Goal: Obtain resource: Obtain resource

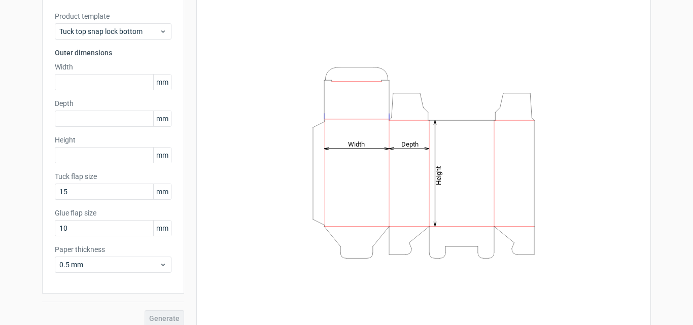
scroll to position [72, 0]
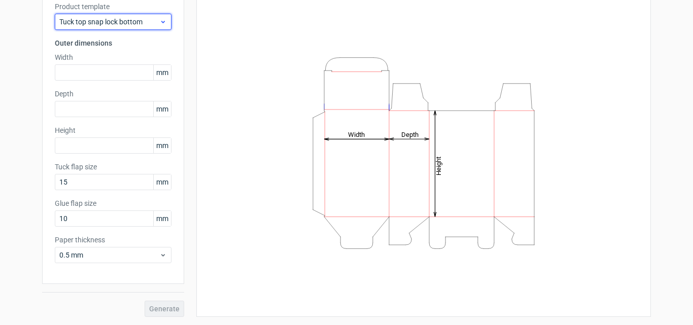
click at [127, 18] on span "Tuck top snap lock bottom" at bounding box center [109, 22] width 100 height 10
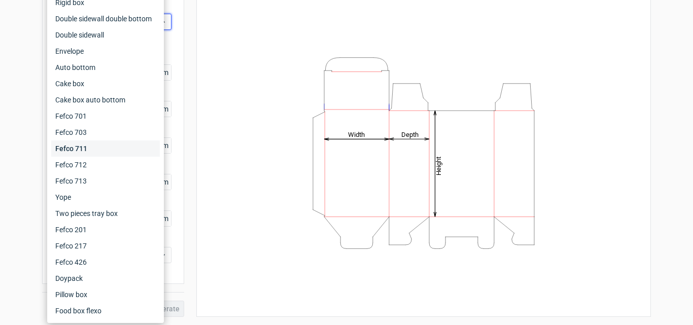
click at [94, 150] on div "Fefco 711" at bounding box center [105, 149] width 109 height 16
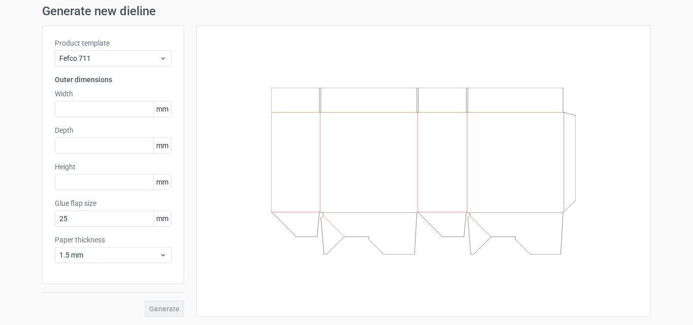
scroll to position [36, 0]
click at [103, 56] on span "Fefco 711" at bounding box center [109, 58] width 100 height 10
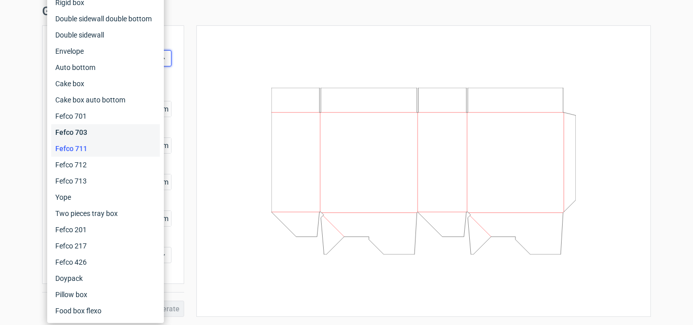
click at [95, 131] on div "Fefco 703" at bounding box center [105, 132] width 109 height 16
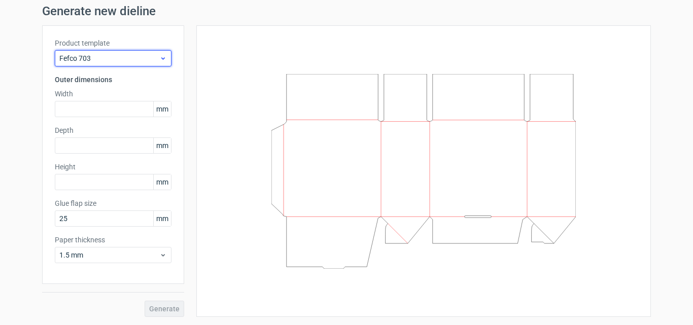
click at [106, 59] on span "Fefco 703" at bounding box center [109, 58] width 100 height 10
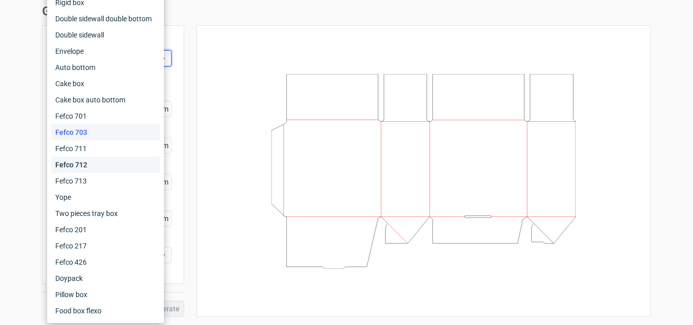
click at [104, 163] on div "Fefco 712" at bounding box center [105, 165] width 109 height 16
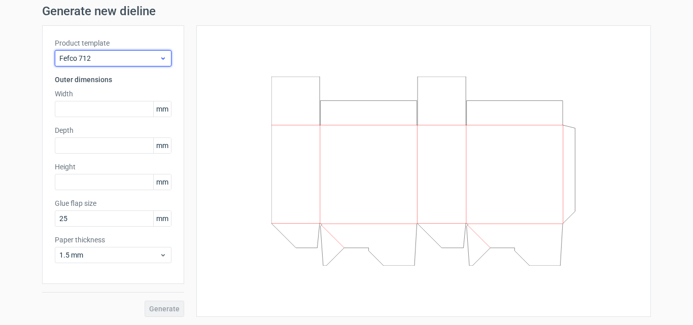
click at [100, 63] on div "Fefco 712" at bounding box center [113, 58] width 117 height 16
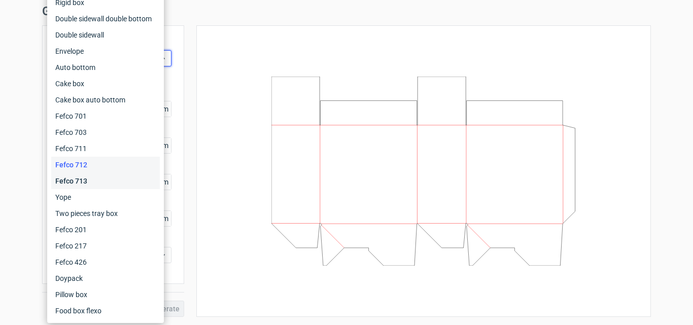
click at [99, 177] on div "Fefco 713" at bounding box center [105, 181] width 109 height 16
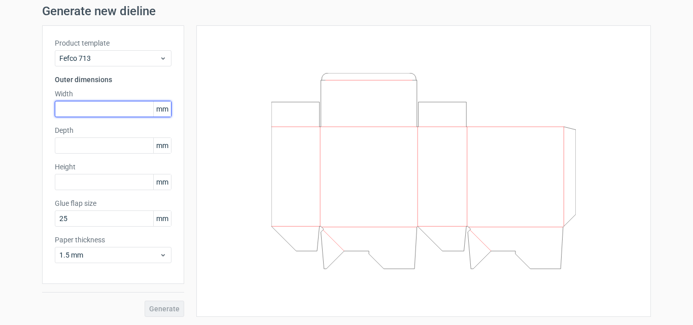
click at [109, 113] on input "text" at bounding box center [113, 109] width 117 height 16
type input "170"
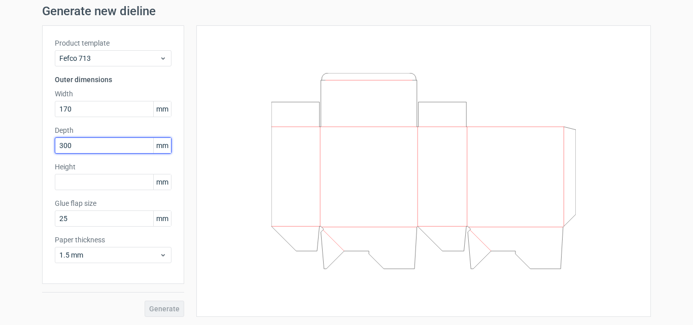
type input "300"
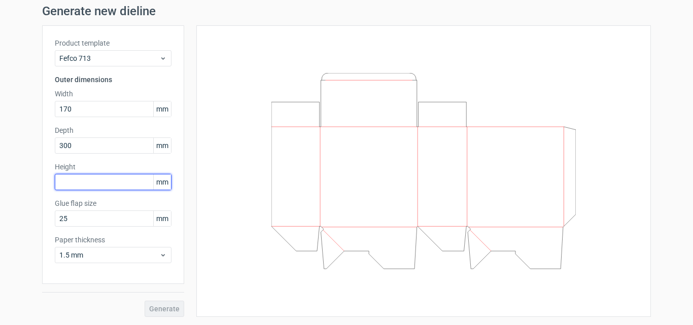
click at [81, 182] on input "text" at bounding box center [113, 182] width 117 height 16
type input "270"
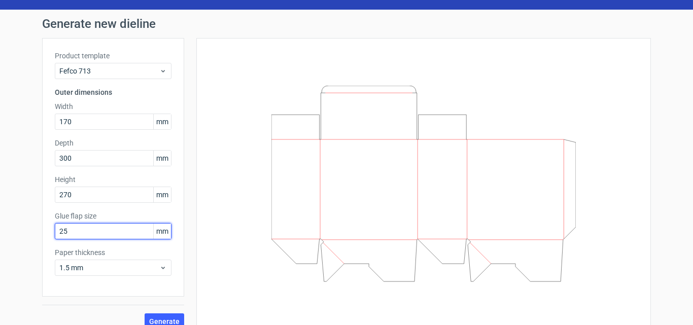
scroll to position [36, 0]
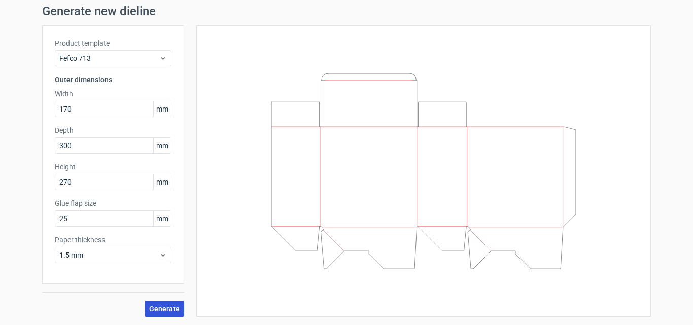
click at [160, 304] on button "Generate" at bounding box center [165, 309] width 40 height 16
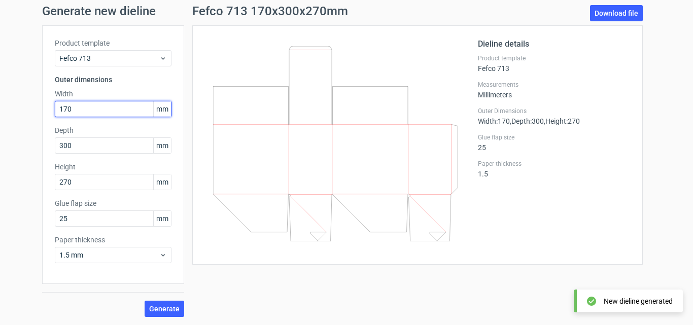
drag, startPoint x: 94, startPoint y: 106, endPoint x: 47, endPoint y: 108, distance: 47.3
click at [47, 108] on div "Product template Fefco 713 Outer dimensions Width 170 mm Depth 300 mm Height 27…" at bounding box center [113, 154] width 142 height 259
type input "300"
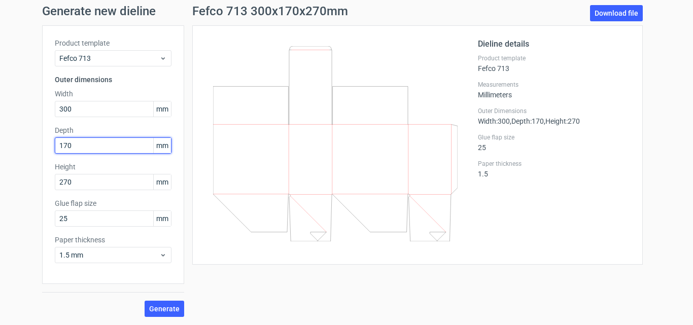
type input "170"
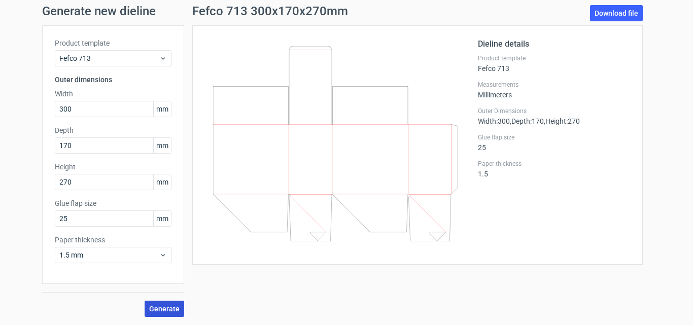
click at [162, 308] on span "Generate" at bounding box center [164, 309] width 30 height 7
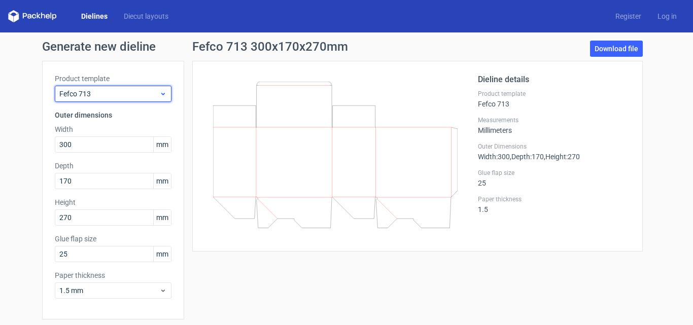
click at [116, 90] on span "Fefco 713" at bounding box center [109, 94] width 100 height 10
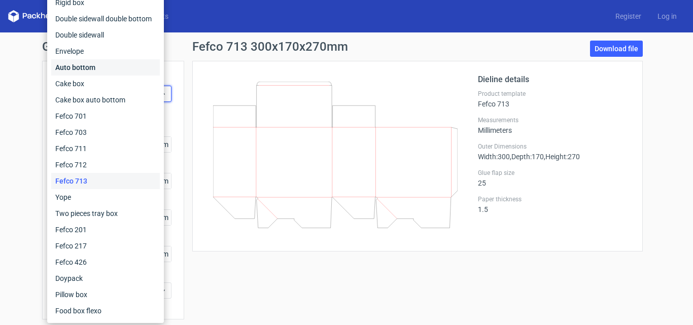
click at [109, 69] on div "Auto bottom" at bounding box center [105, 67] width 109 height 16
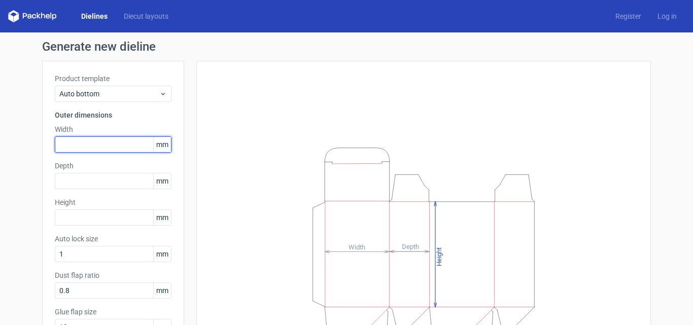
click at [110, 142] on input "text" at bounding box center [113, 145] width 117 height 16
type input "300"
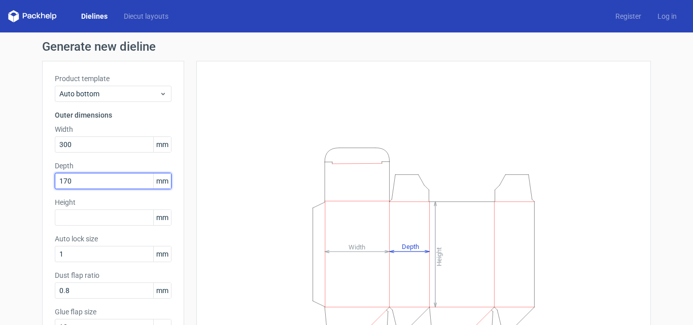
type input "170"
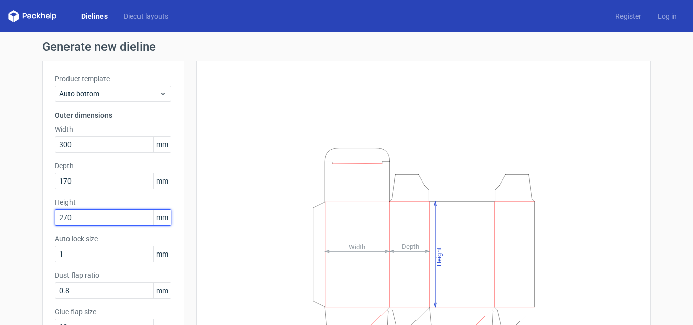
type input "270"
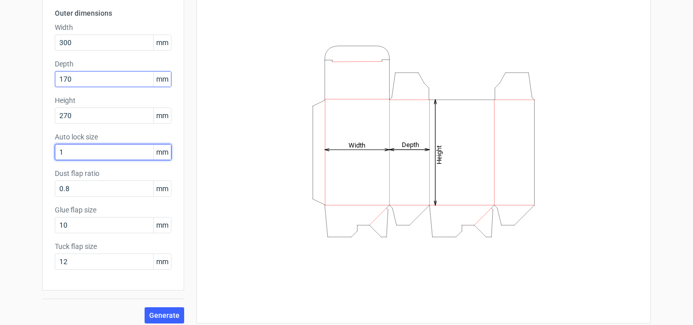
scroll to position [109, 0]
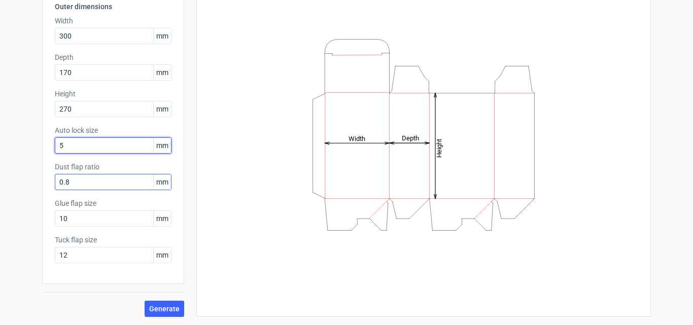
type input "5"
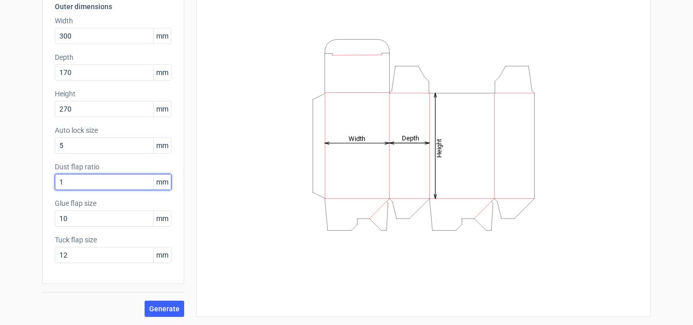
type input "1"
type input "20"
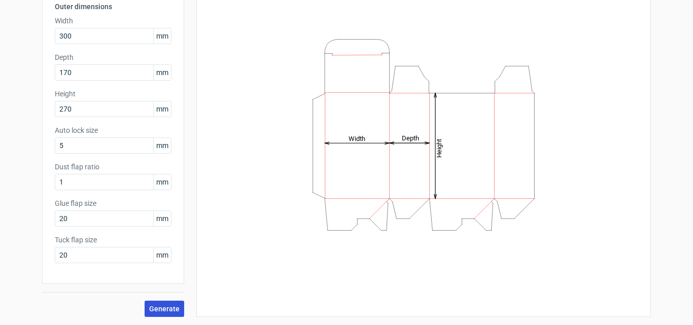
click at [153, 308] on span "Generate" at bounding box center [164, 309] width 30 height 7
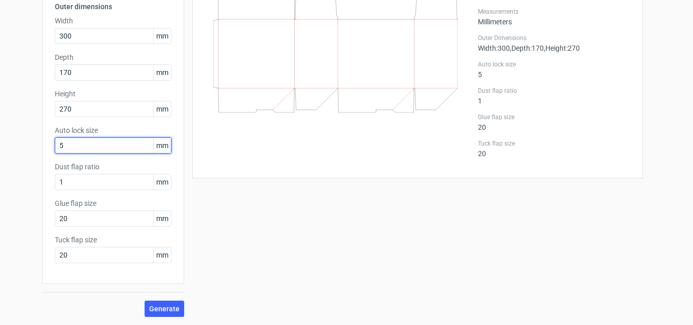
drag, startPoint x: 64, startPoint y: 144, endPoint x: 50, endPoint y: 144, distance: 14.2
click at [50, 144] on div "Product template Auto bottom Outer dimensions Width 300 mm Depth 170 mm Height …" at bounding box center [113, 118] width 142 height 332
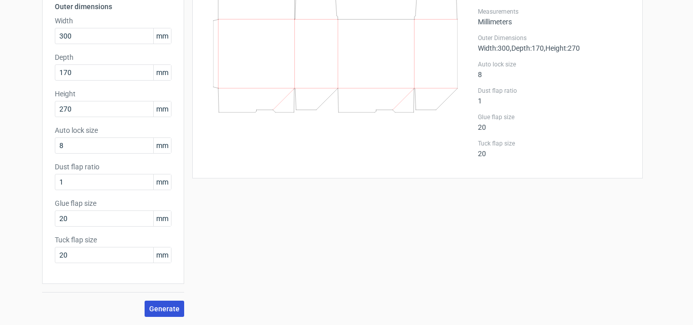
click at [156, 307] on span "Generate" at bounding box center [164, 309] width 30 height 7
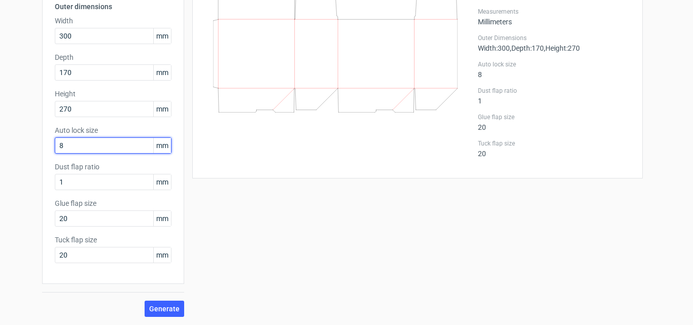
drag, startPoint x: 65, startPoint y: 147, endPoint x: 53, endPoint y: 149, distance: 12.9
click at [55, 149] on input "8" at bounding box center [113, 146] width 117 height 16
drag, startPoint x: 67, startPoint y: 147, endPoint x: 51, endPoint y: 147, distance: 15.7
click at [55, 147] on input "08" at bounding box center [113, 146] width 117 height 16
type input "1"
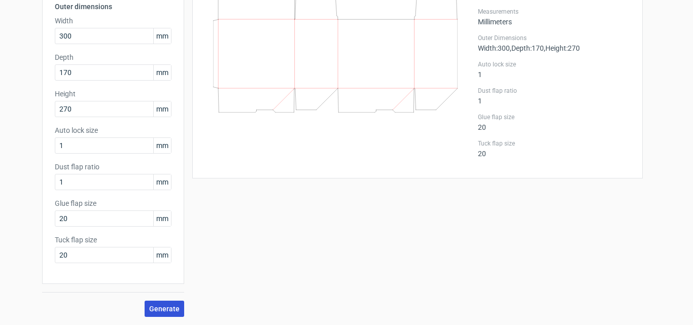
click at [162, 304] on button "Generate" at bounding box center [165, 309] width 40 height 16
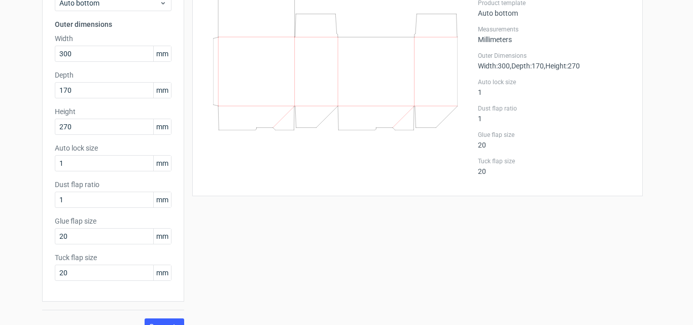
scroll to position [109, 0]
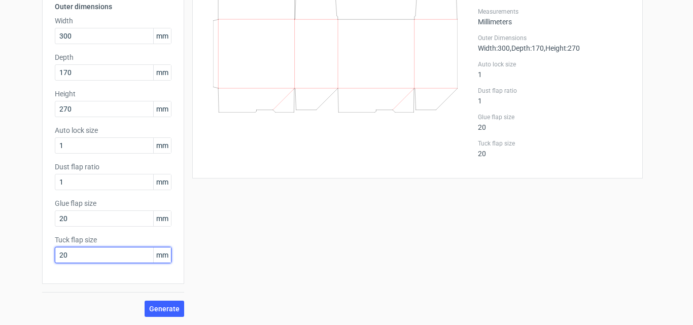
drag, startPoint x: 68, startPoint y: 254, endPoint x: 47, endPoint y: 257, distance: 20.5
click at [47, 257] on div "Product template Auto bottom Outer dimensions Width 300 mm Depth 170 mm Height …" at bounding box center [113, 118] width 142 height 332
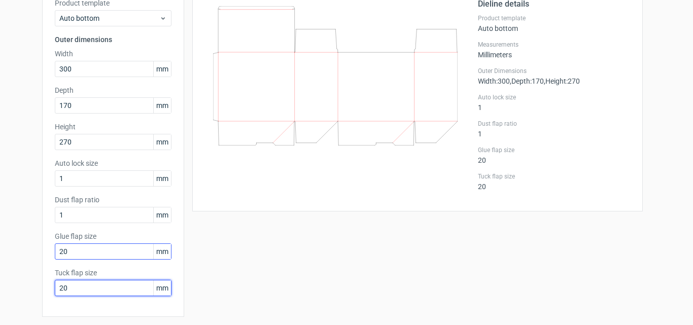
scroll to position [58, 0]
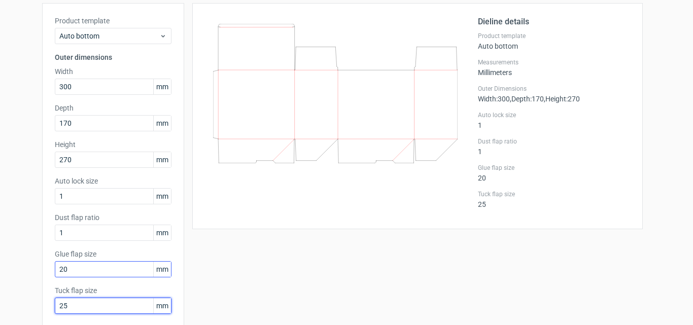
type input "25"
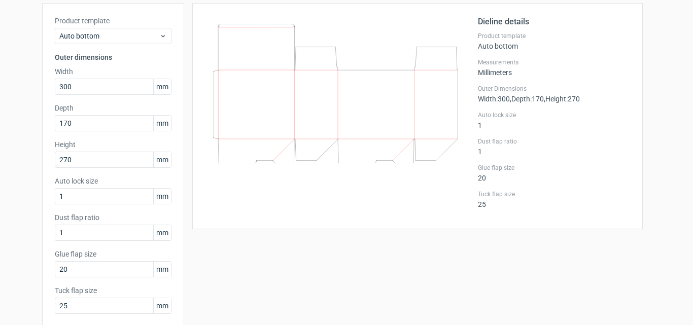
scroll to position [109, 0]
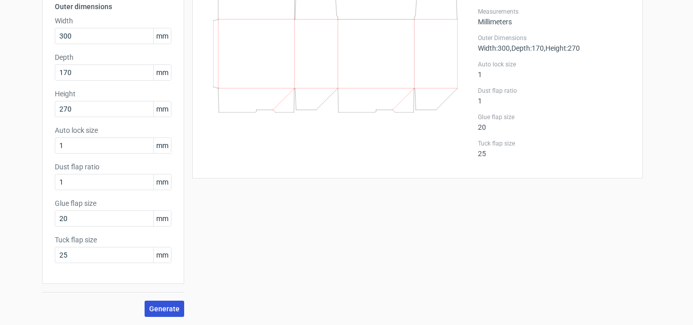
click at [166, 306] on span "Generate" at bounding box center [164, 309] width 30 height 7
click at [173, 307] on span "Generate" at bounding box center [164, 309] width 30 height 7
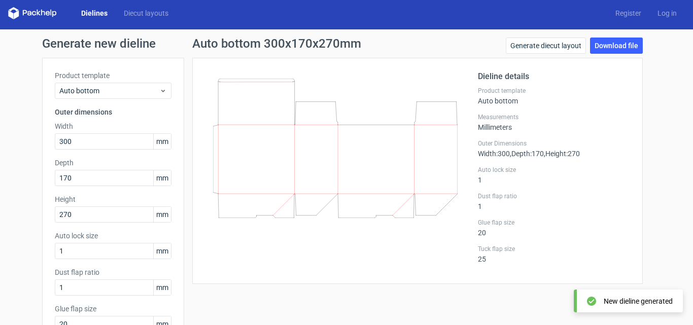
scroll to position [0, 0]
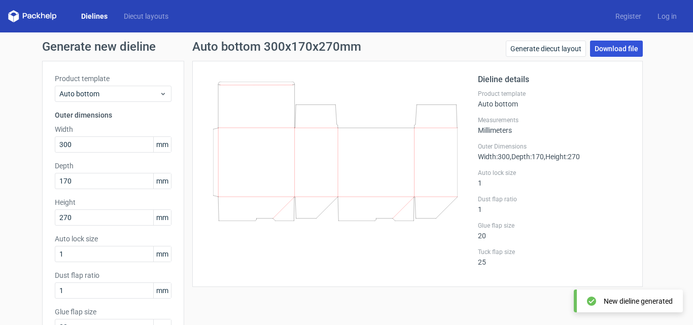
click at [607, 44] on link "Download file" at bounding box center [616, 49] width 53 height 16
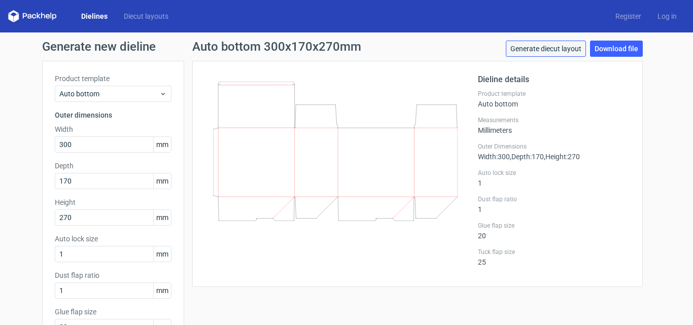
click at [560, 48] on link "Generate diecut layout" at bounding box center [546, 49] width 80 height 16
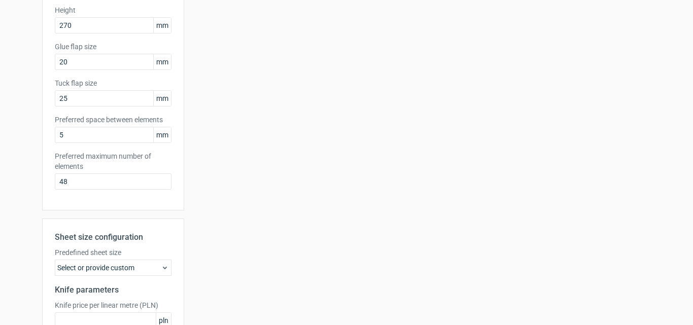
scroll to position [254, 0]
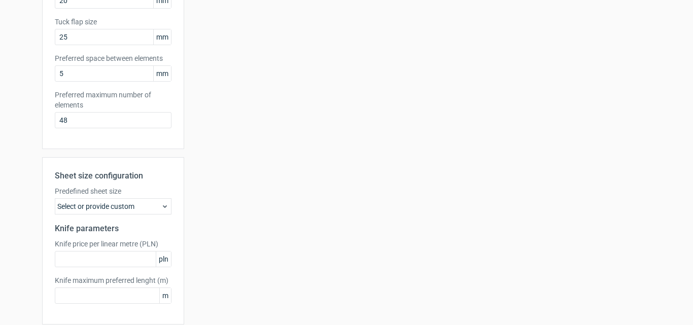
click at [98, 208] on div "Select or provide custom" at bounding box center [113, 206] width 117 height 16
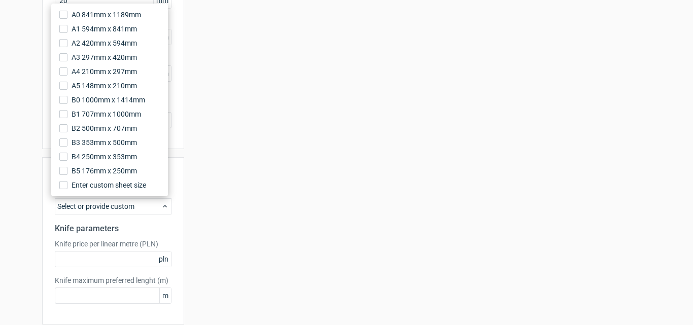
click at [98, 208] on div "Select or provide custom" at bounding box center [113, 206] width 117 height 16
click at [203, 209] on div "Your diecut layouts will be listed here once you generate them Height Depth Wid…" at bounding box center [417, 82] width 467 height 551
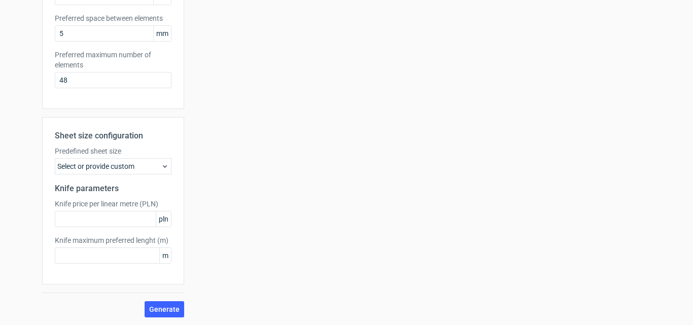
scroll to position [294, 0]
click at [155, 309] on span "Generate" at bounding box center [164, 309] width 30 height 7
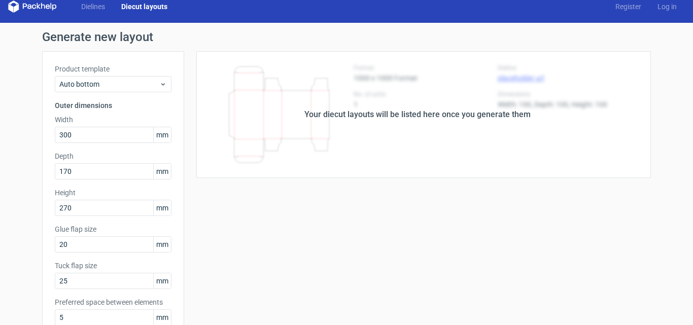
scroll to position [0, 0]
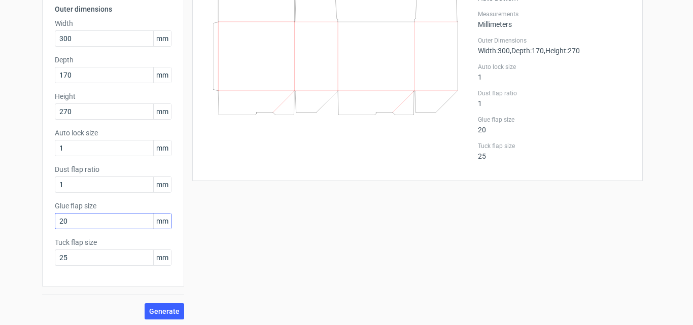
scroll to position [109, 0]
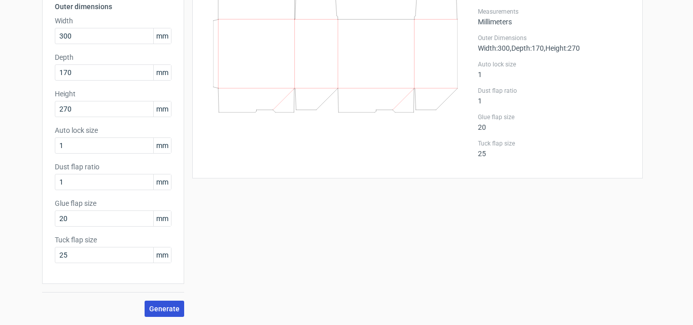
click at [162, 310] on span "Generate" at bounding box center [164, 309] width 30 height 7
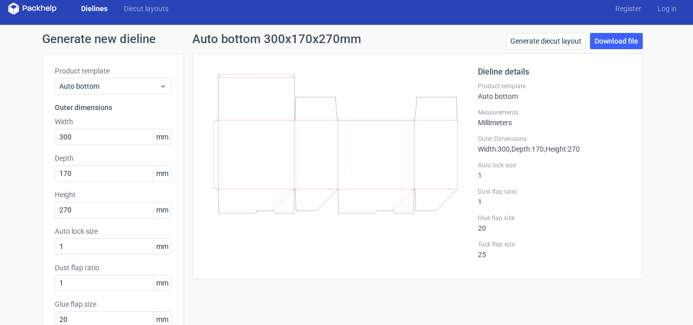
scroll to position [7, 0]
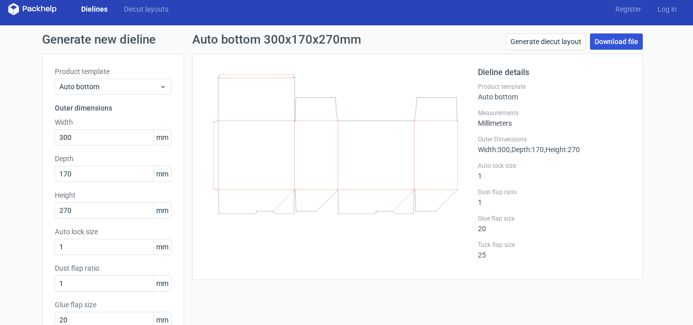
click at [611, 41] on link "Download file" at bounding box center [616, 42] width 53 height 16
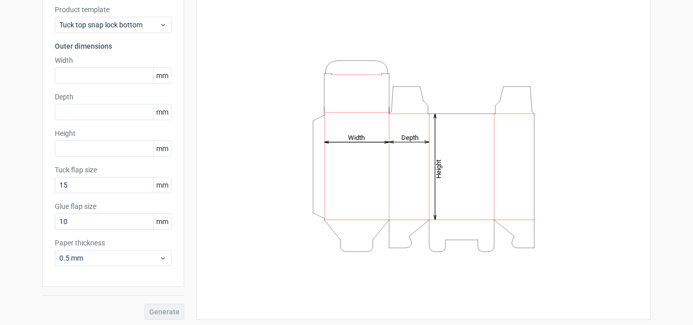
scroll to position [72, 0]
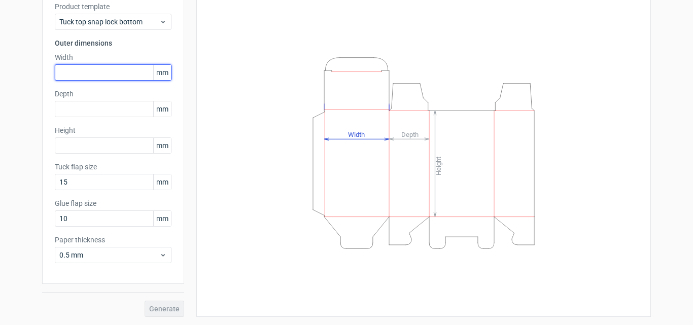
click at [109, 71] on input "text" at bounding box center [113, 72] width 117 height 16
type input "170"
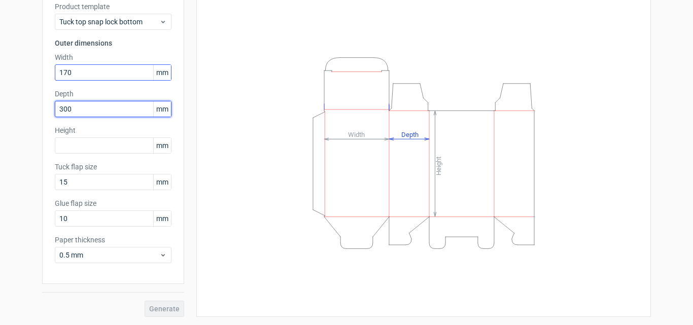
type input "300"
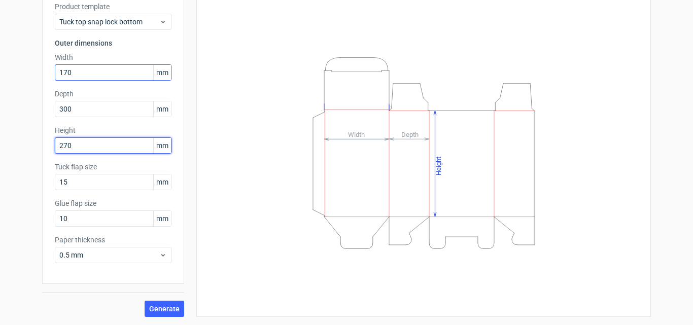
type input "270"
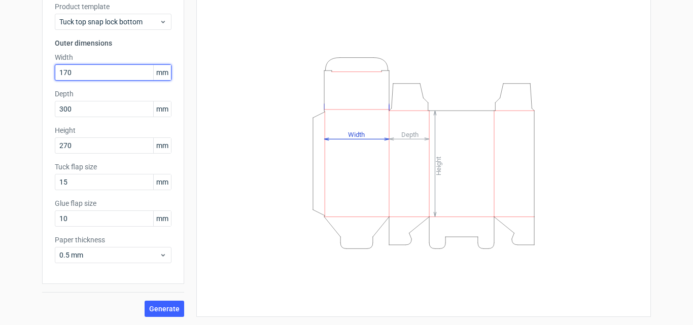
drag, startPoint x: 109, startPoint y: 71, endPoint x: 50, endPoint y: 82, distance: 60.0
click at [50, 82] on div "Product template Tuck top snap lock bottom Outer dimensions Width 170 mm Depth …" at bounding box center [113, 136] width 142 height 295
type input "300"
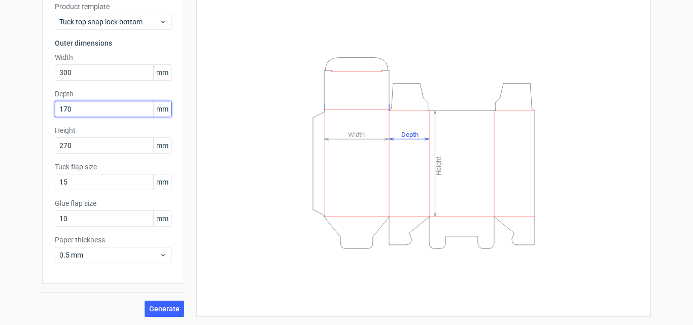
type input "170"
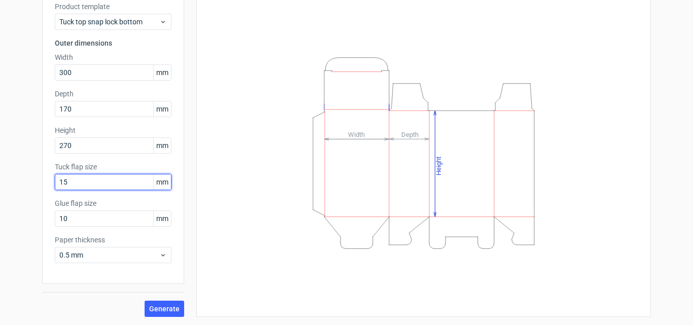
click at [121, 183] on input "15" at bounding box center [113, 182] width 117 height 16
type input "5"
type input "20"
type input "1"
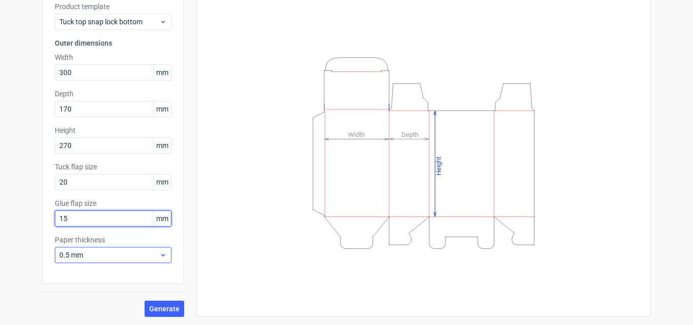
type input "15"
click at [107, 251] on span "0.5 mm" at bounding box center [109, 255] width 100 height 10
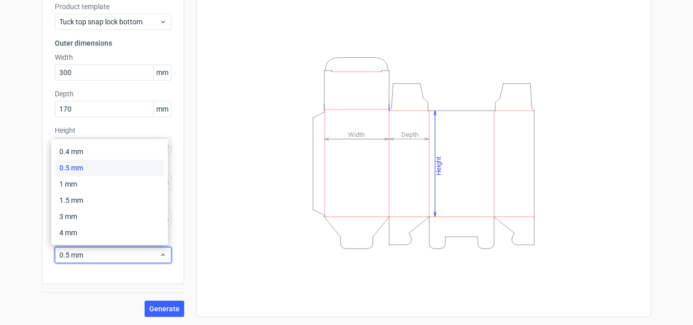
click at [91, 168] on div "0.5 mm" at bounding box center [109, 168] width 109 height 16
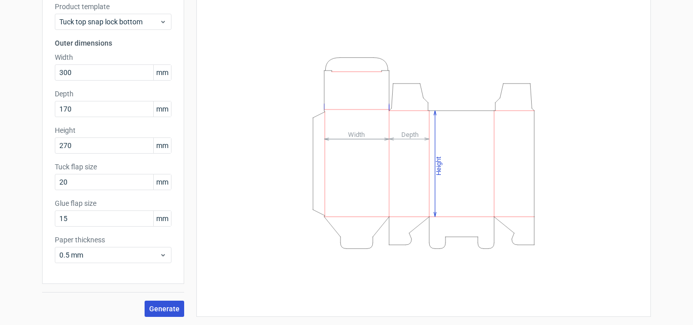
click at [157, 309] on span "Generate" at bounding box center [164, 309] width 30 height 7
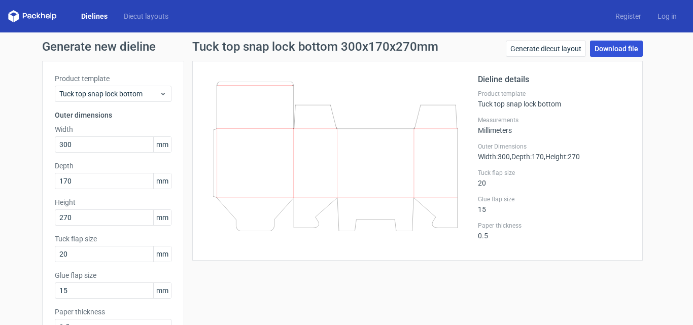
click at [618, 49] on link "Download file" at bounding box center [616, 49] width 53 height 16
click at [611, 48] on link "Download file" at bounding box center [616, 49] width 53 height 16
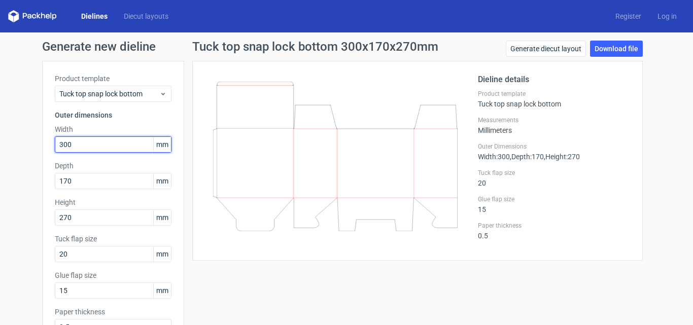
drag, startPoint x: 91, startPoint y: 140, endPoint x: 39, endPoint y: 144, distance: 53.0
click at [42, 144] on div "Product template Tuck top snap lock bottom Outer dimensions Width 300 mm Depth …" at bounding box center [113, 208] width 142 height 295
type input "300"
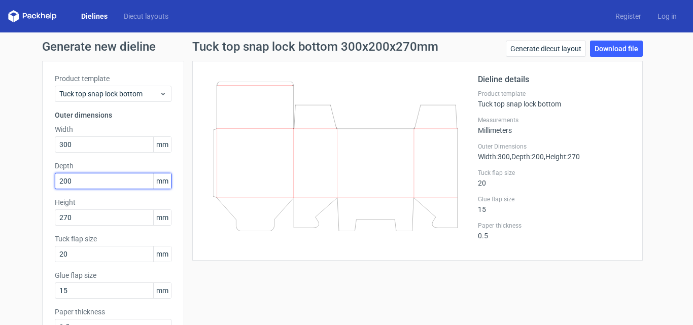
type input "200"
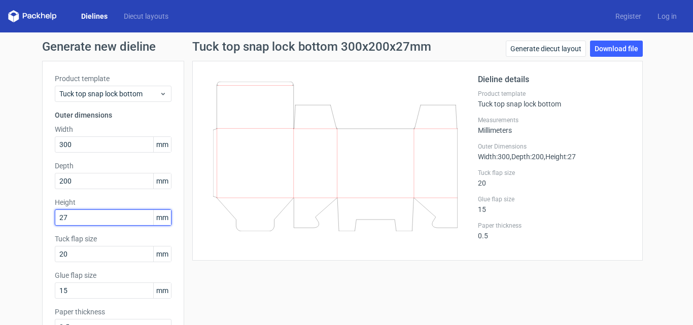
type input "270"
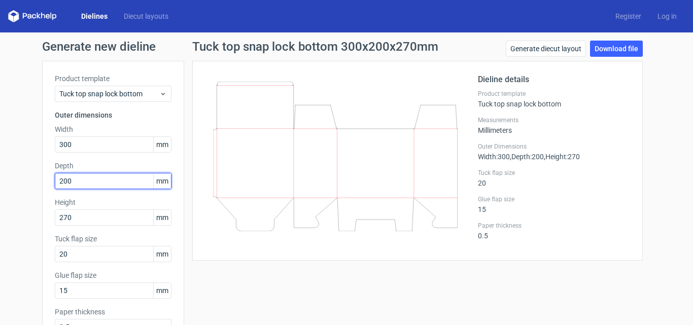
drag, startPoint x: 72, startPoint y: 182, endPoint x: 52, endPoint y: 186, distance: 20.2
click at [55, 186] on input "200" at bounding box center [113, 181] width 117 height 16
type input "170"
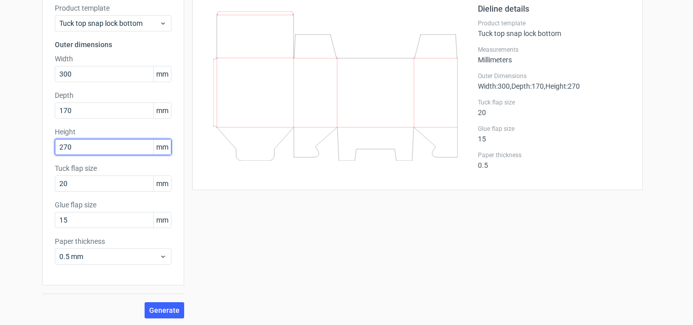
scroll to position [72, 0]
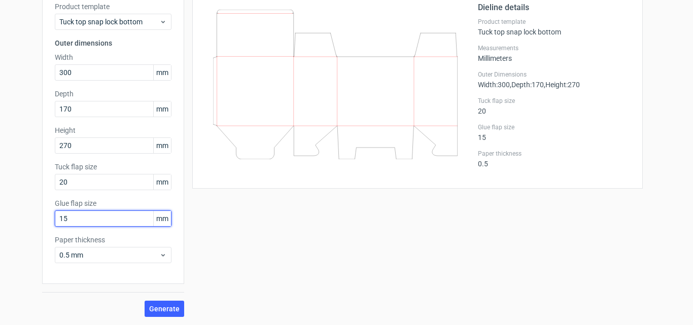
drag, startPoint x: 68, startPoint y: 220, endPoint x: 54, endPoint y: 223, distance: 14.4
click at [55, 223] on input "15" at bounding box center [113, 219] width 117 height 16
type input "20"
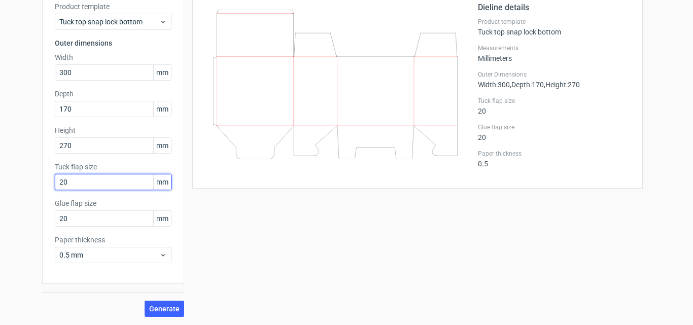
drag, startPoint x: 81, startPoint y: 183, endPoint x: 54, endPoint y: 186, distance: 27.5
click at [55, 186] on input "20" at bounding box center [113, 182] width 117 height 16
type input "25"
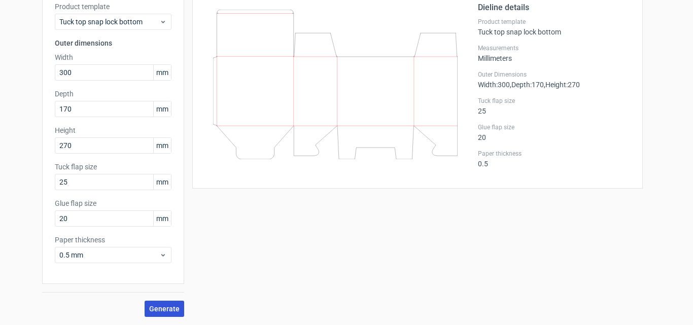
click at [160, 310] on span "Generate" at bounding box center [164, 309] width 30 height 7
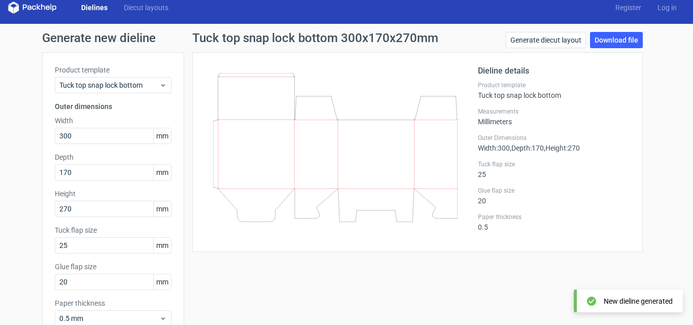
scroll to position [0, 0]
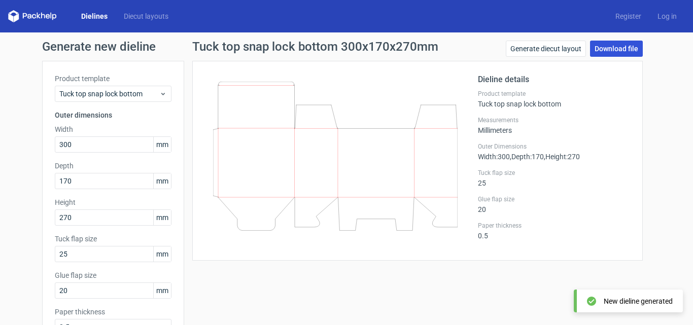
click at [614, 50] on link "Download file" at bounding box center [616, 49] width 53 height 16
click at [454, 50] on div "Tuck top snap lock bottom 300x170x270mm Generate diecut layout Download file" at bounding box center [417, 51] width 451 height 20
click at [611, 47] on link "Download file" at bounding box center [616, 49] width 53 height 16
